Goal: Information Seeking & Learning: Stay updated

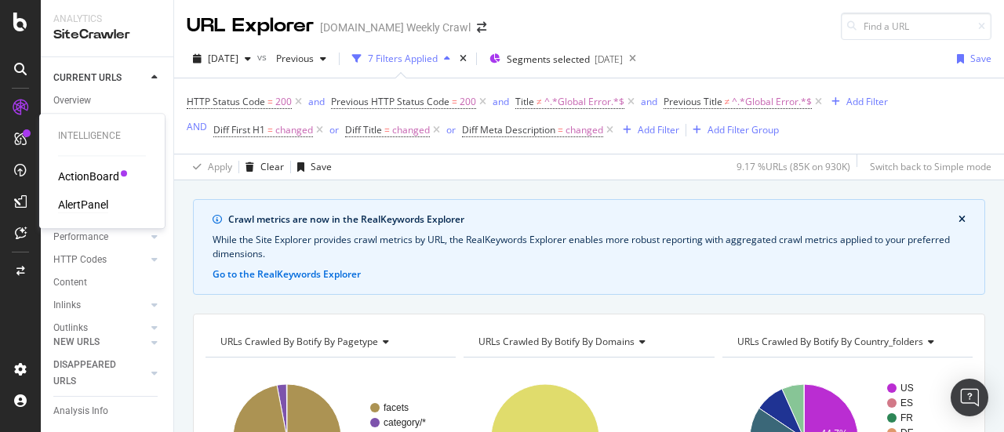
click at [76, 198] on div "AlertPanel" at bounding box center [83, 205] width 50 height 16
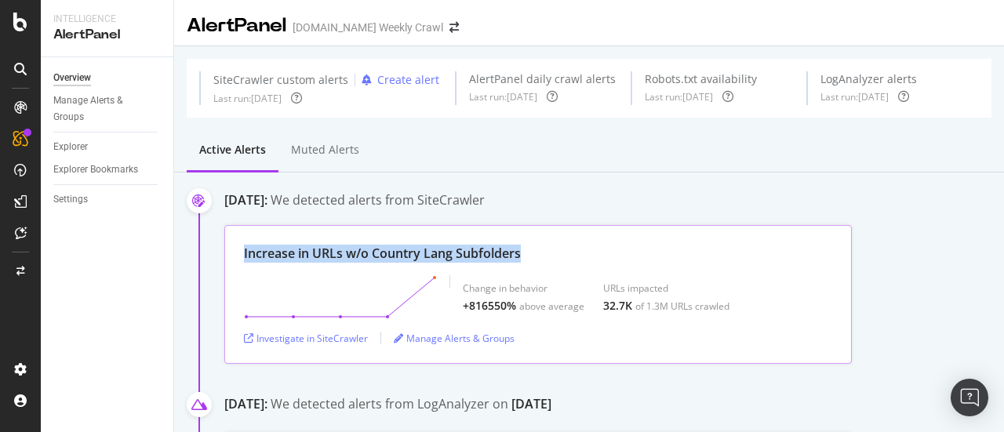
drag, startPoint x: 524, startPoint y: 249, endPoint x: 238, endPoint y: 260, distance: 286.5
click at [238, 260] on div "Increase in URLs w/o Country Lang Subfolders Change in behavior +816550% above …" at bounding box center [537, 294] width 627 height 139
copy div "Increase in URLs w/o Country Lang Subfolders"
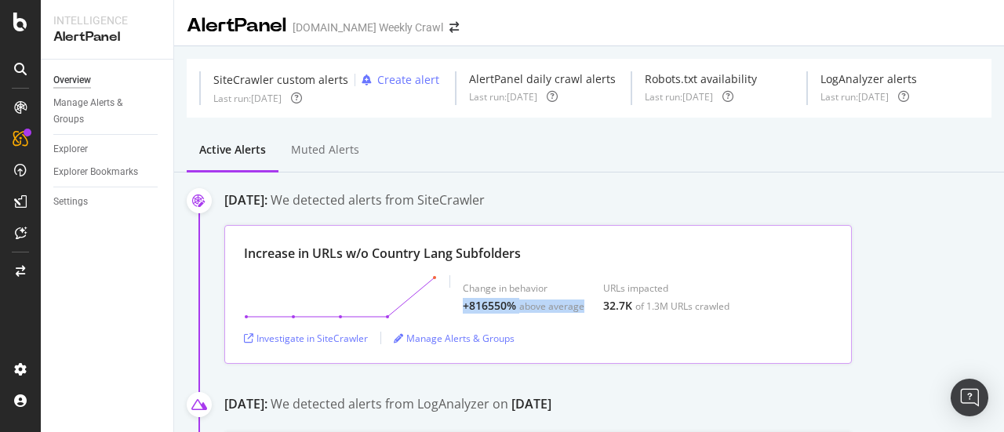
drag, startPoint x: 459, startPoint y: 311, endPoint x: 584, endPoint y: 305, distance: 125.6
click at [584, 305] on div "Change in behavior +816550% above average URLs impacted 32.7K of 1.3M URLs craw…" at bounding box center [538, 297] width 588 height 44
click at [584, 305] on div "Change in behavior +816550% above average URLs impacted 32.7K of 1.3M URLs craw…" at bounding box center [596, 297] width 267 height 44
drag, startPoint x: 742, startPoint y: 307, endPoint x: 461, endPoint y: 280, distance: 282.0
click at [461, 280] on div "Change in behavior +816550% above average URLs impacted 32.7K of 1.3M URLs craw…" at bounding box center [538, 297] width 588 height 44
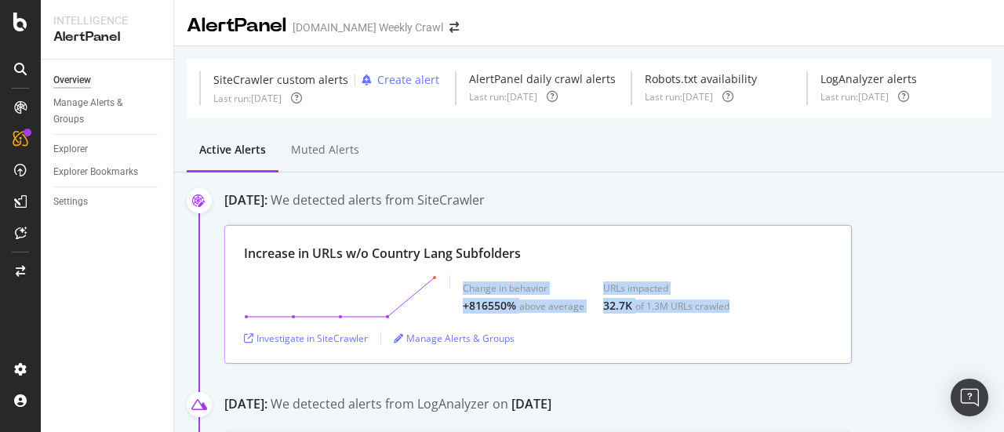
click at [461, 280] on div "Change in behavior +816550% above average URLs impacted 32.7K of 1.3M URLs craw…" at bounding box center [538, 297] width 588 height 44
drag, startPoint x: 544, startPoint y: 305, endPoint x: 573, endPoint y: 308, distance: 28.4
click at [573, 308] on div "Change in behavior +816550% above average URLs impacted 32.7K of 1.3M URLs craw…" at bounding box center [538, 297] width 588 height 44
click at [573, 308] on div "above average" at bounding box center [551, 306] width 65 height 13
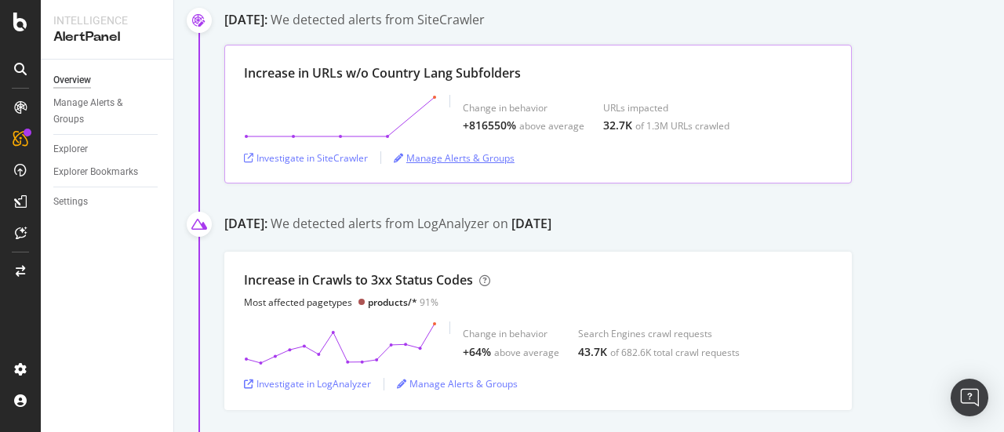
scroll to position [157, 0]
